Goal: Navigation & Orientation: Find specific page/section

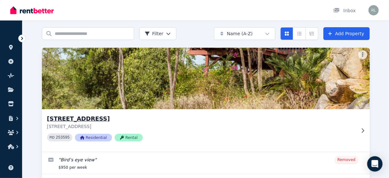
scroll to position [71, 0]
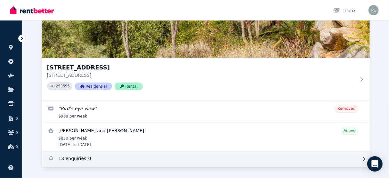
click at [55, 157] on link "Enquiries for 11 Approach Road, Boya" at bounding box center [206, 158] width 328 height 15
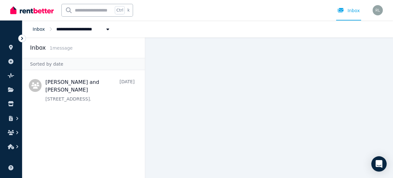
click at [34, 29] on link "Inbox" at bounding box center [39, 29] width 12 height 5
click at [12, 49] on icon at bounding box center [11, 47] width 6 height 5
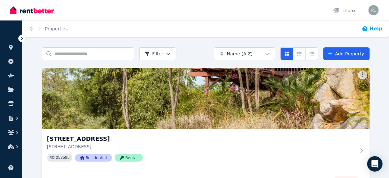
click at [367, 29] on icon "button" at bounding box center [364, 28] width 5 height 5
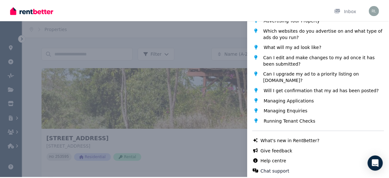
scroll to position [85, 0]
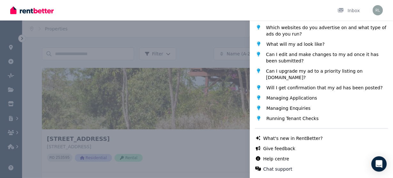
click at [229, 13] on div "Help Close panel Popular topics What is RentBetter? Conducting Viewings (or Ins…" at bounding box center [196, 89] width 393 height 178
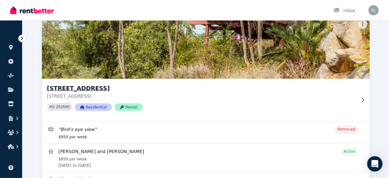
scroll to position [51, 0]
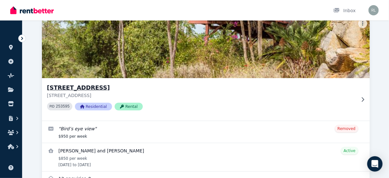
click at [83, 87] on h3 "[STREET_ADDRESS]" at bounding box center [201, 87] width 308 height 9
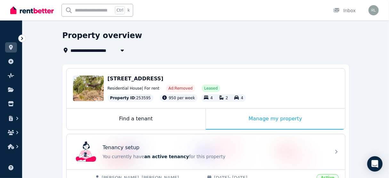
scroll to position [26, 0]
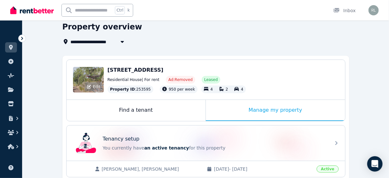
click at [89, 75] on div "Edit" at bounding box center [88, 80] width 31 height 26
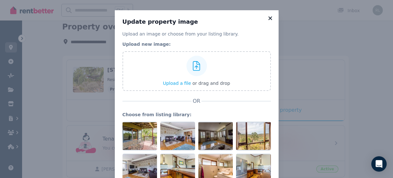
click at [269, 17] on icon at bounding box center [270, 18] width 4 height 4
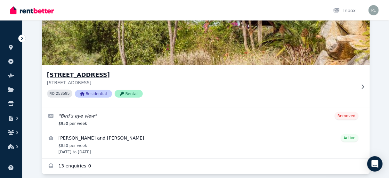
scroll to position [71, 0]
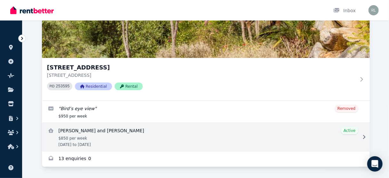
click at [365, 137] on icon at bounding box center [364, 137] width 6 height 4
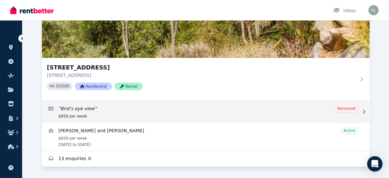
click at [363, 111] on icon at bounding box center [364, 111] width 6 height 4
click at [114, 111] on link "Edit listing: Bird’s eye view" at bounding box center [206, 112] width 328 height 22
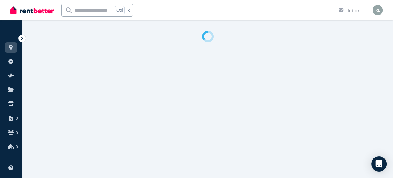
select select "**********"
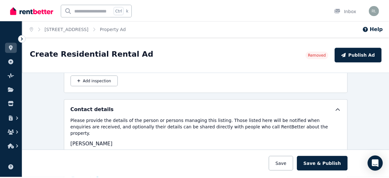
scroll to position [1042, 0]
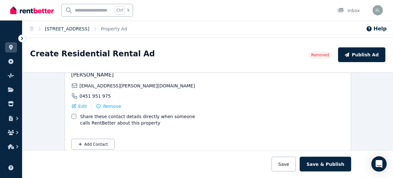
click at [79, 28] on link "[STREET_ADDRESS]" at bounding box center [67, 28] width 44 height 5
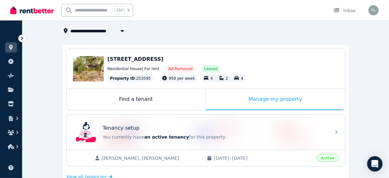
scroll to position [51, 0]
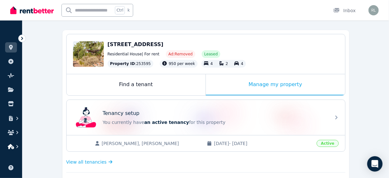
click at [10, 146] on icon "button" at bounding box center [11, 146] width 6 height 5
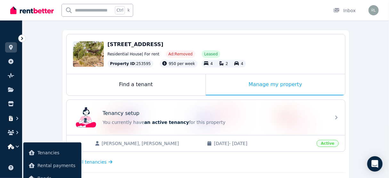
click at [9, 116] on icon "button" at bounding box center [11, 118] width 4 height 5
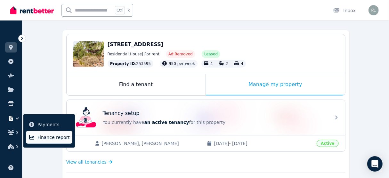
click at [37, 136] on link "Finance report" at bounding box center [49, 137] width 46 height 13
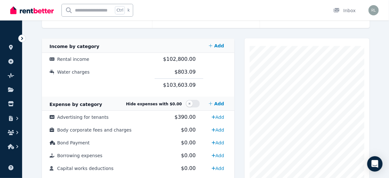
scroll to position [128, 0]
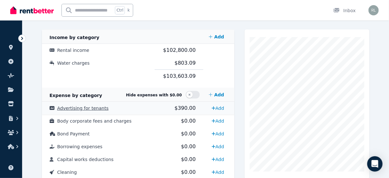
click at [77, 107] on span "Advertising for tenants" at bounding box center [83, 108] width 52 height 5
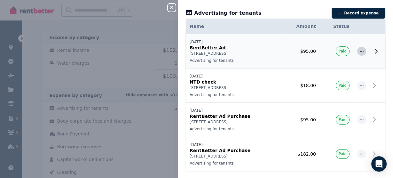
click at [359, 47] on span "button" at bounding box center [361, 51] width 9 height 9
click at [372, 51] on icon at bounding box center [376, 51] width 8 height 8
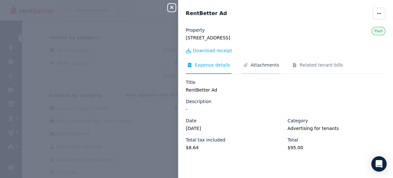
click at [260, 67] on span "Attachments" at bounding box center [265, 65] width 28 height 6
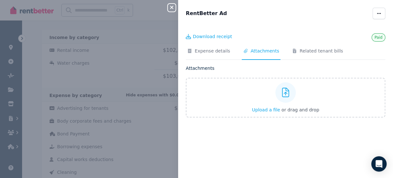
click at [167, 8] on div "Close panel RentBetter Ad Paid Download receipt Expense details Attachments Rel…" at bounding box center [196, 89] width 393 height 178
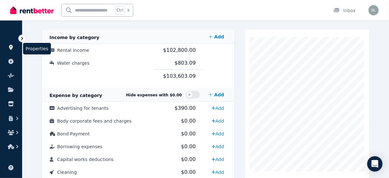
click at [10, 49] on icon at bounding box center [11, 47] width 6 height 5
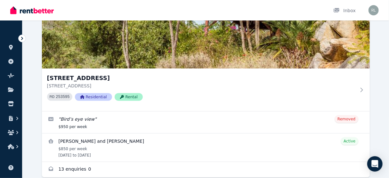
scroll to position [71, 0]
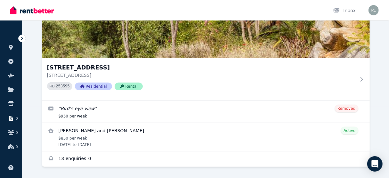
click at [15, 119] on icon "button" at bounding box center [17, 118] width 6 height 6
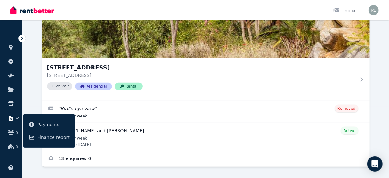
click at [15, 119] on icon "button" at bounding box center [17, 118] width 6 height 6
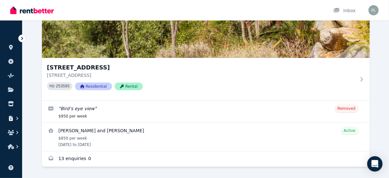
click at [16, 118] on icon "button" at bounding box center [17, 118] width 6 height 6
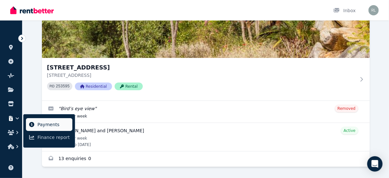
click at [37, 124] on span "Payments" at bounding box center [53, 125] width 32 height 8
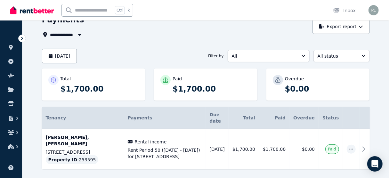
scroll to position [37, 0]
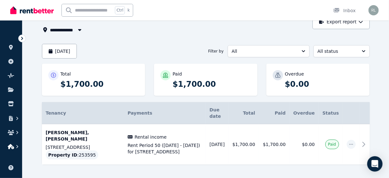
click at [15, 146] on icon "button" at bounding box center [17, 146] width 6 height 6
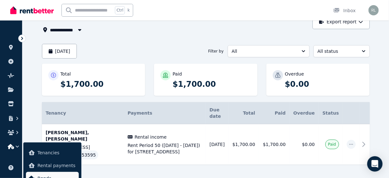
click at [59, 177] on span "Bonds" at bounding box center [56, 178] width 39 height 8
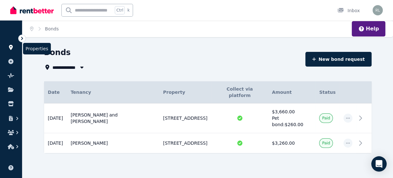
click at [10, 46] on icon at bounding box center [11, 47] width 4 height 5
